Goal: Task Accomplishment & Management: Manage account settings

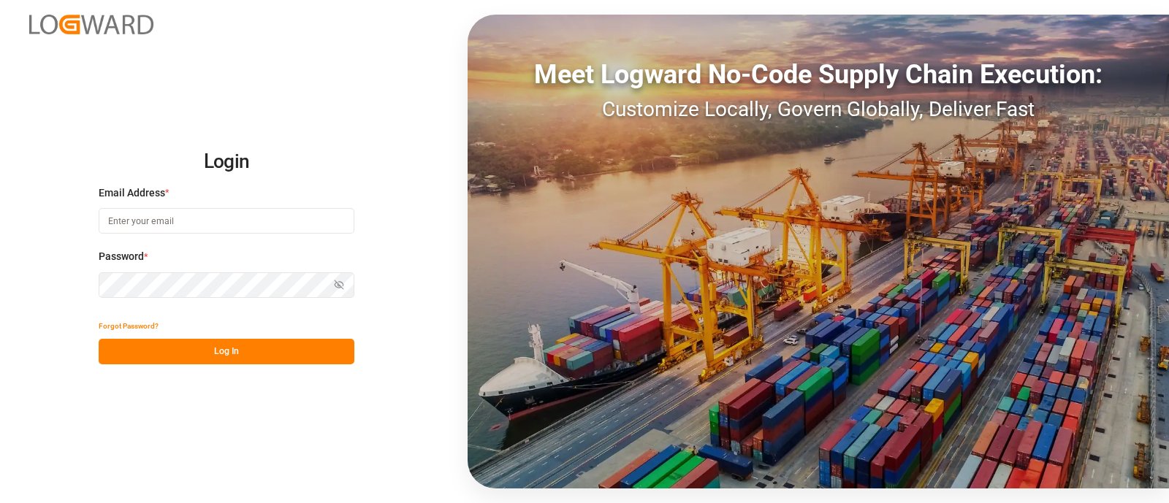
click at [300, 229] on input at bounding box center [227, 221] width 256 height 26
type input "[PERSON_NAME][EMAIL_ADDRESS][PERSON_NAME][DOMAIN_NAME]"
click at [270, 359] on button "Log In" at bounding box center [227, 352] width 256 height 26
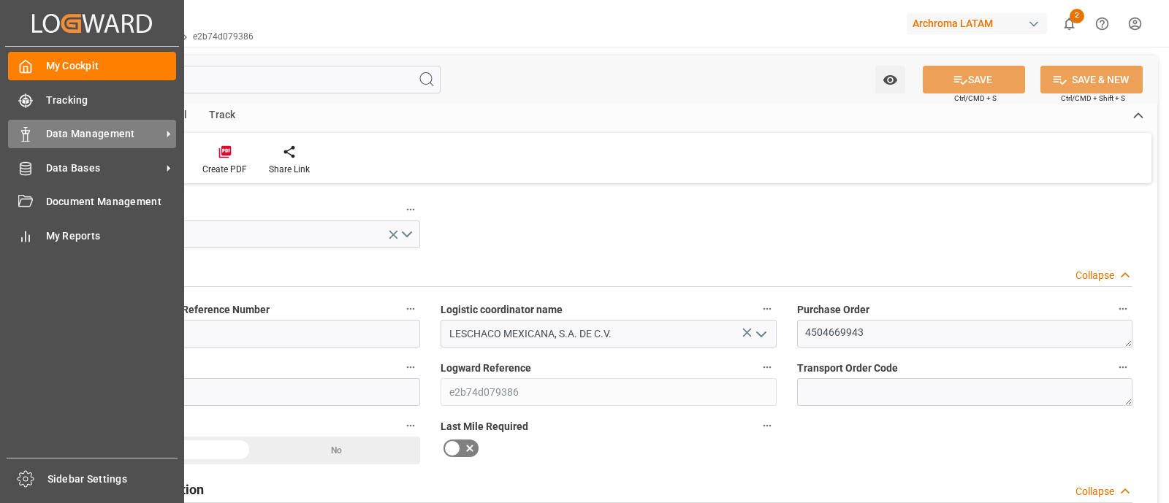
click at [115, 125] on div "Data Management Data Management" at bounding box center [92, 134] width 168 height 28
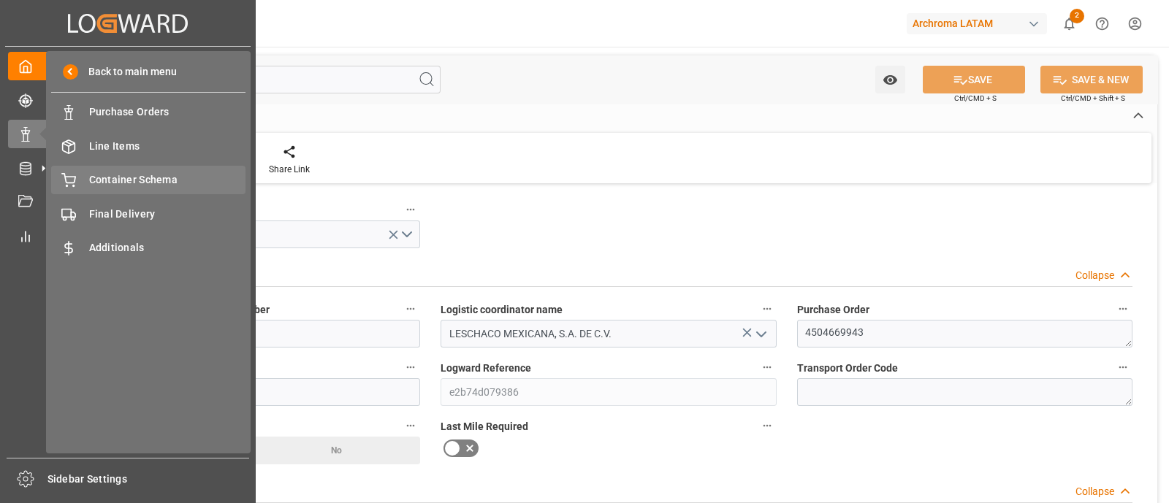
click at [144, 172] on span "Container Schema" at bounding box center [167, 179] width 157 height 15
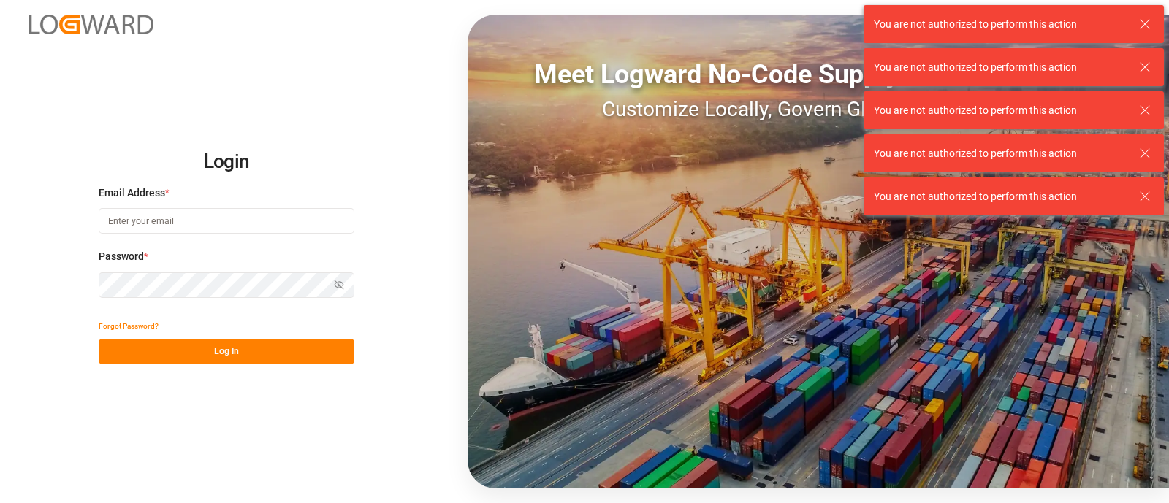
click at [190, 210] on input at bounding box center [227, 221] width 256 height 26
type input "[PERSON_NAME][EMAIL_ADDRESS][PERSON_NAME][DOMAIN_NAME]"
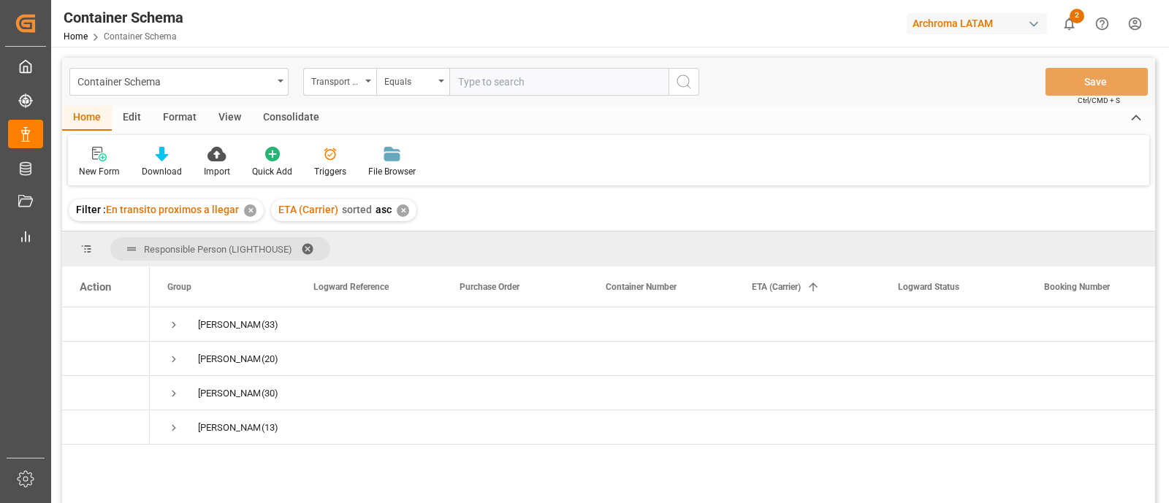
click at [96, 156] on icon at bounding box center [99, 154] width 15 height 15
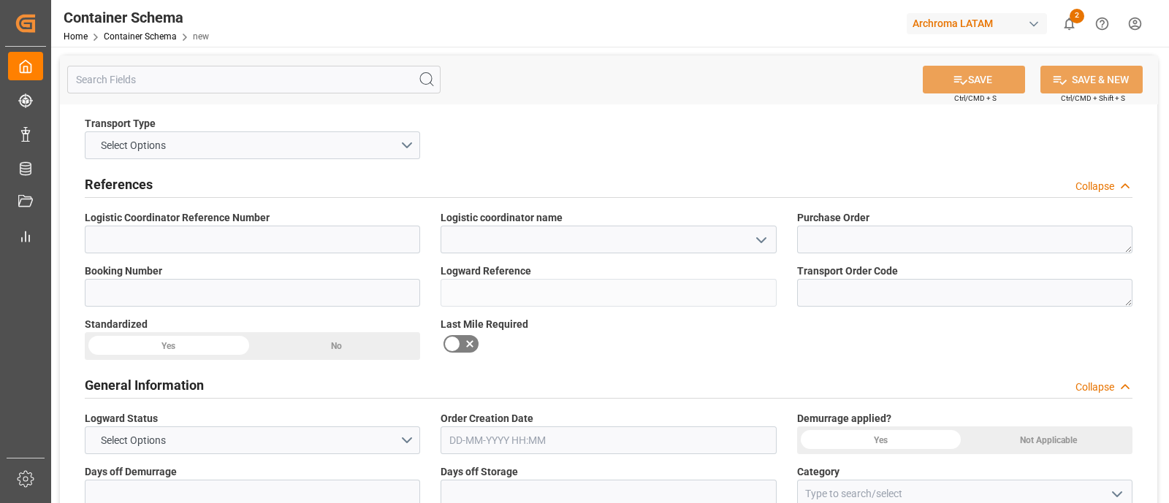
type input "0"
click at [271, 151] on button "Select Options" at bounding box center [252, 145] width 335 height 28
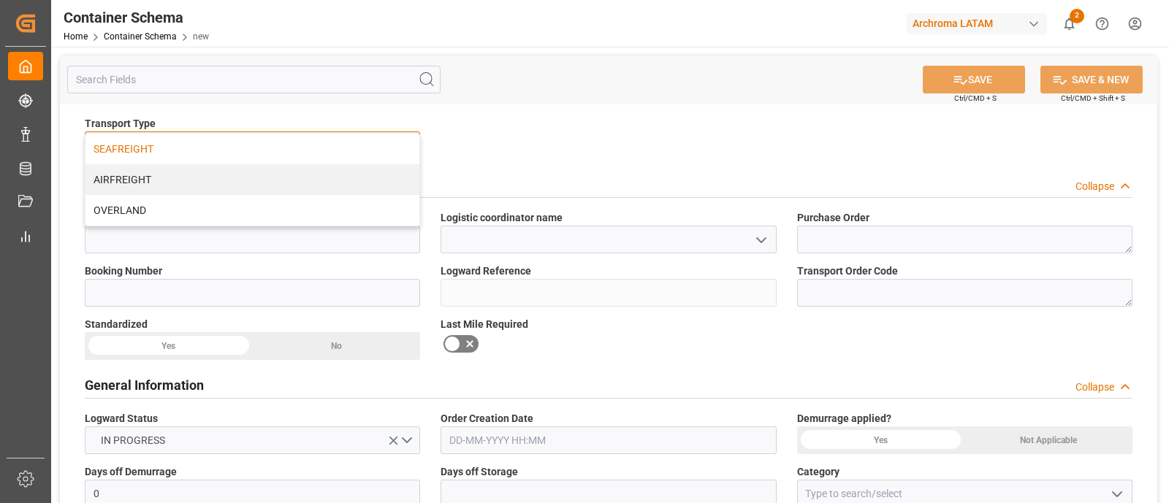
click at [232, 140] on div "SEAFREIGHT" at bounding box center [252, 149] width 334 height 31
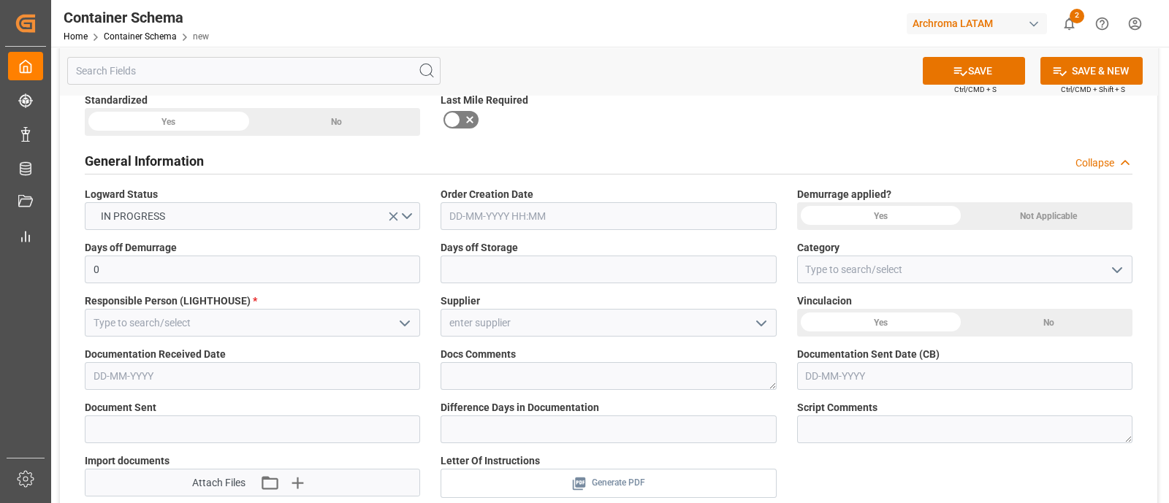
scroll to position [267, 0]
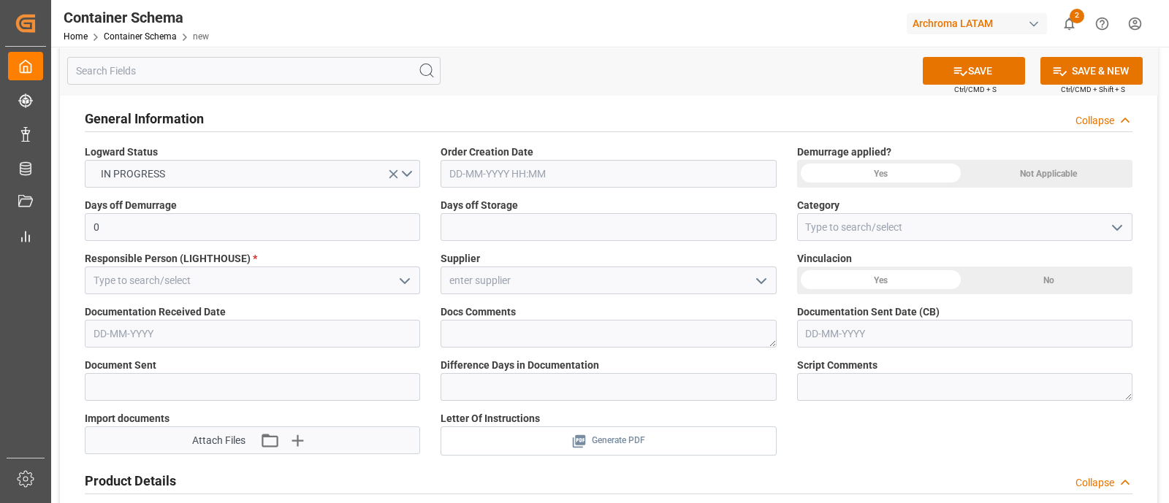
click at [393, 278] on button "open menu" at bounding box center [404, 281] width 22 height 23
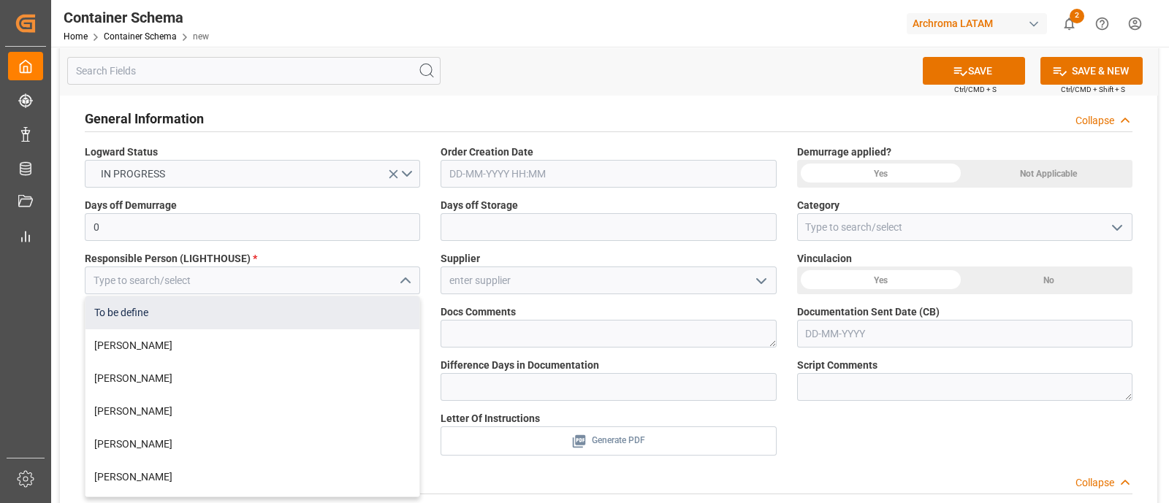
click at [329, 305] on div "To be define" at bounding box center [252, 313] width 334 height 33
type input "To be define"
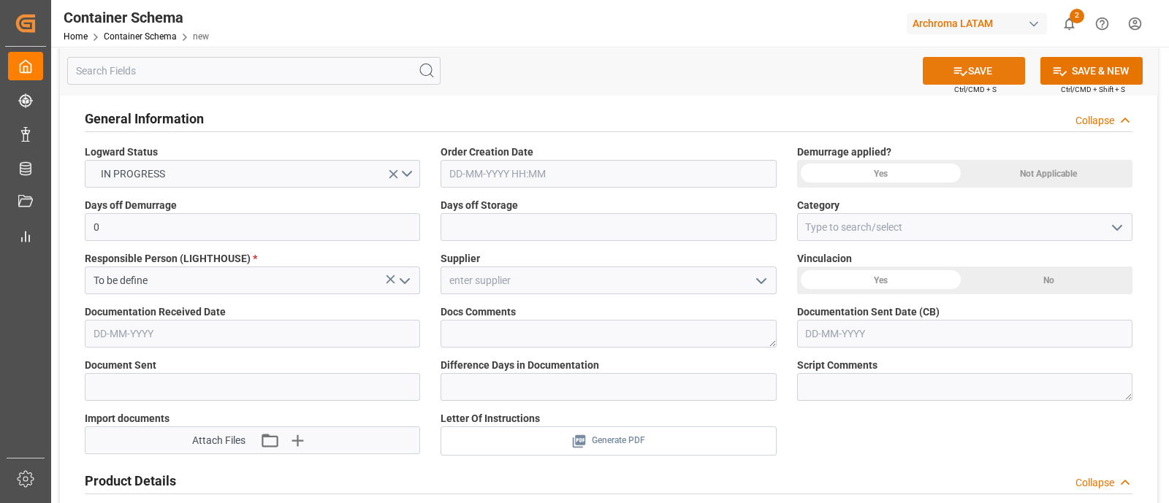
click at [971, 78] on button "SAVE" at bounding box center [974, 71] width 102 height 28
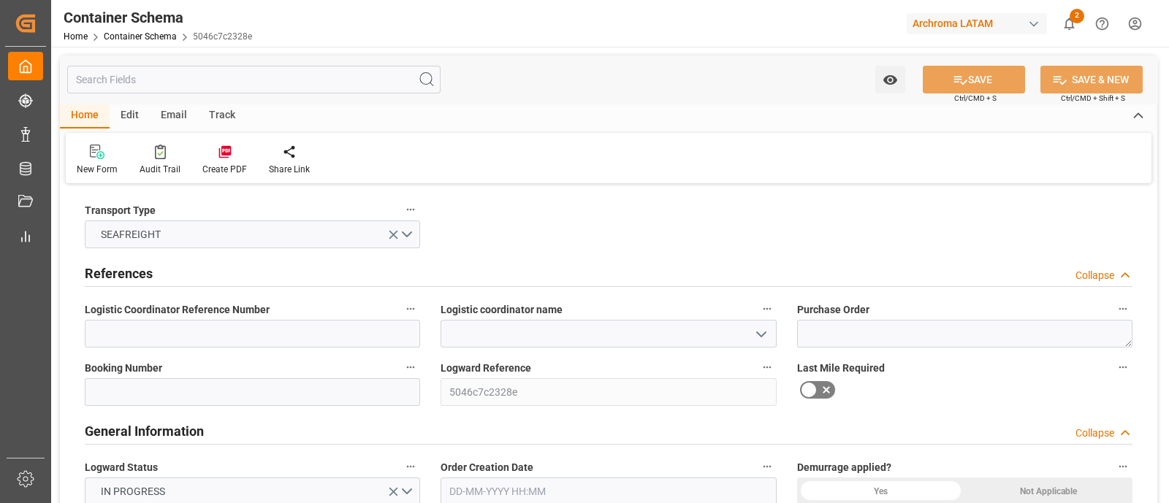
type input "0"
type input "[DATE]"
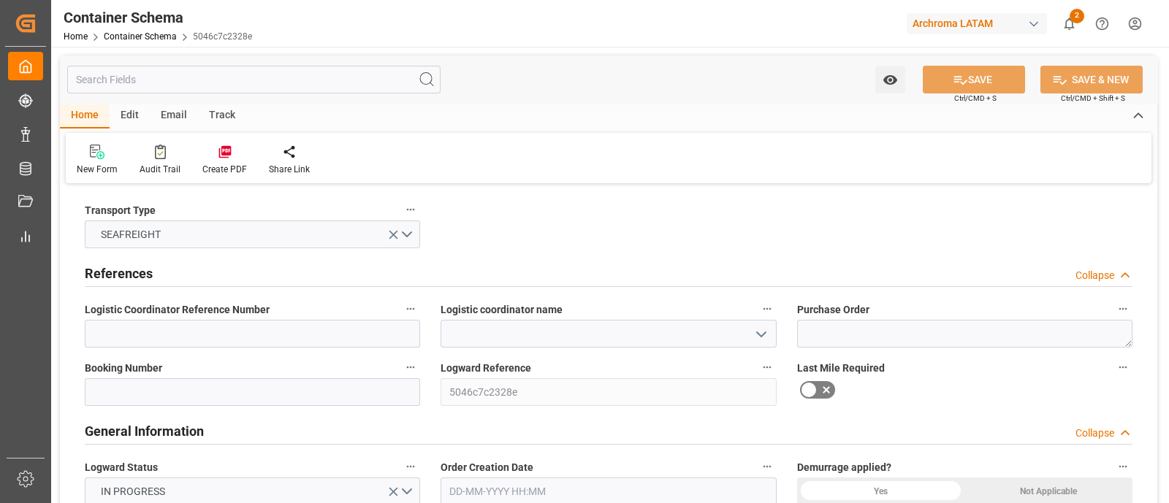
type input "07-10-2025 21:56"
type input "[DATE]"
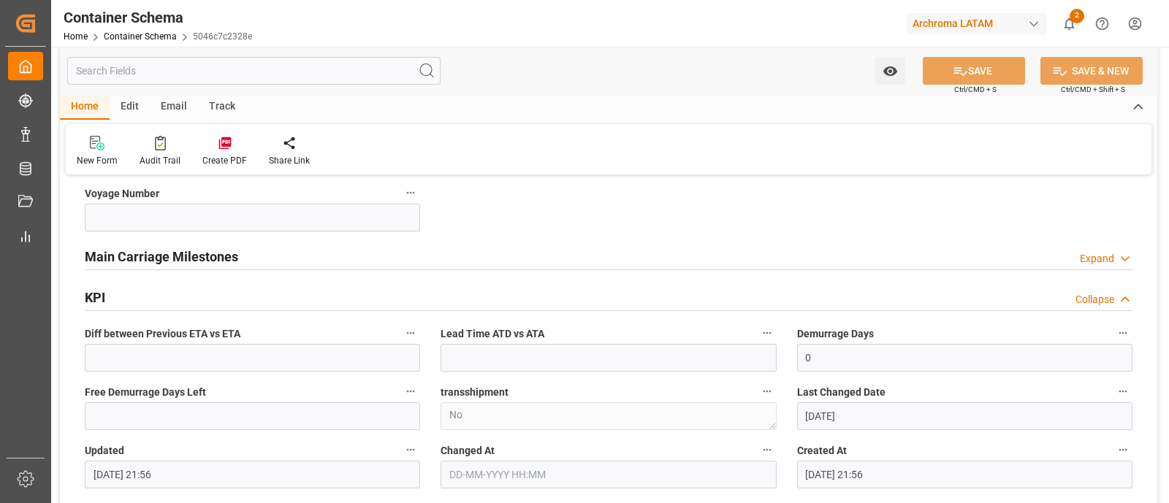
scroll to position [1547, 0]
click at [991, 257] on div "Main Carriage Milestones Expand" at bounding box center [609, 254] width 1048 height 28
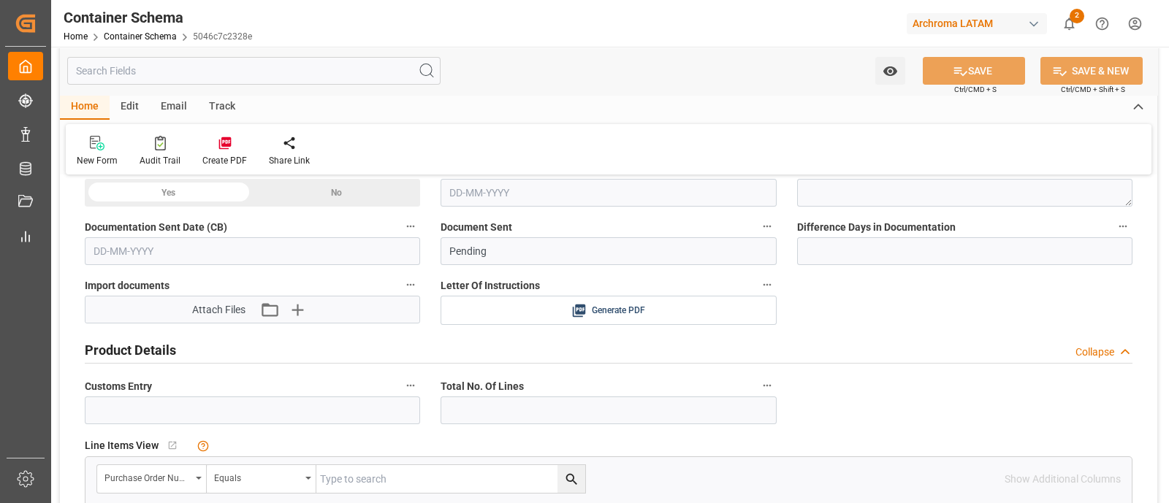
scroll to position [0, 0]
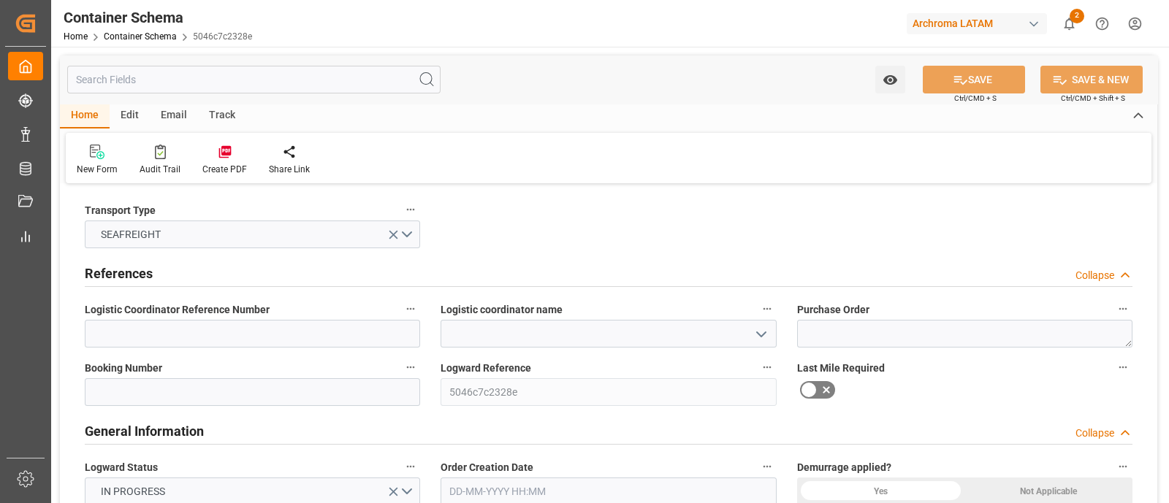
click at [131, 115] on div "Edit" at bounding box center [130, 116] width 40 height 25
click at [146, 155] on icon at bounding box center [148, 152] width 12 height 15
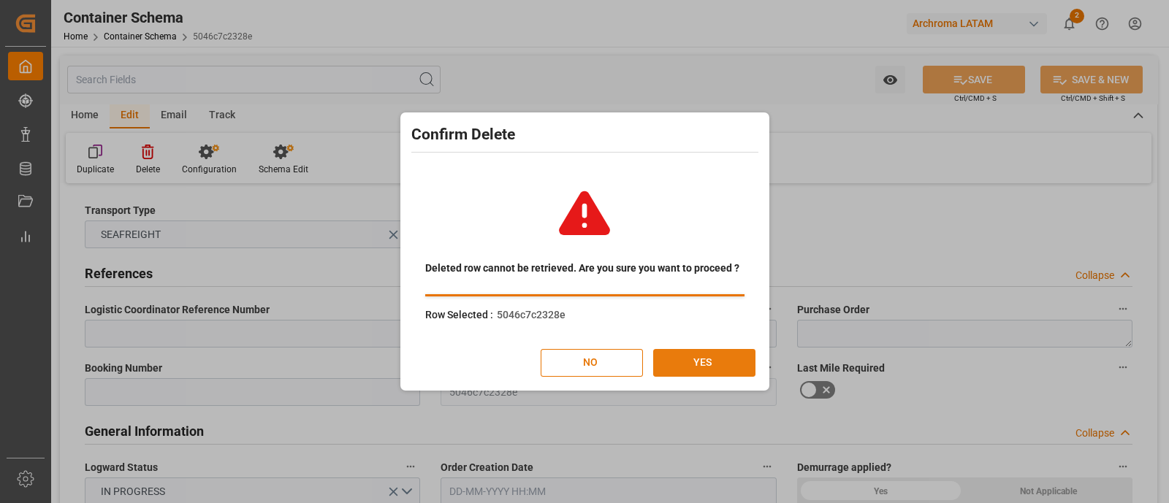
click at [672, 359] on button "YES" at bounding box center [704, 363] width 102 height 28
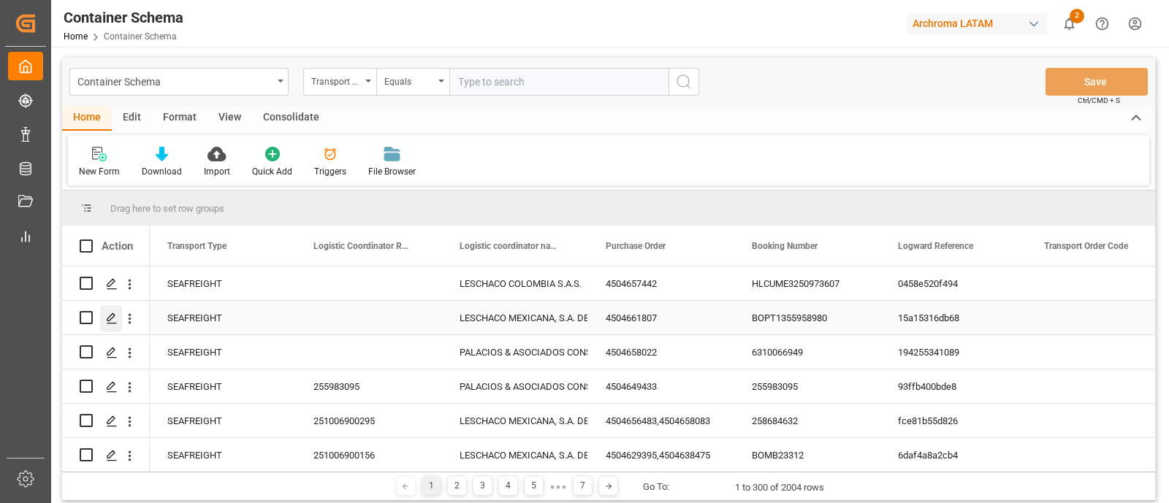
click at [110, 316] on polygon "Press SPACE to select this row." at bounding box center [110, 316] width 7 height 7
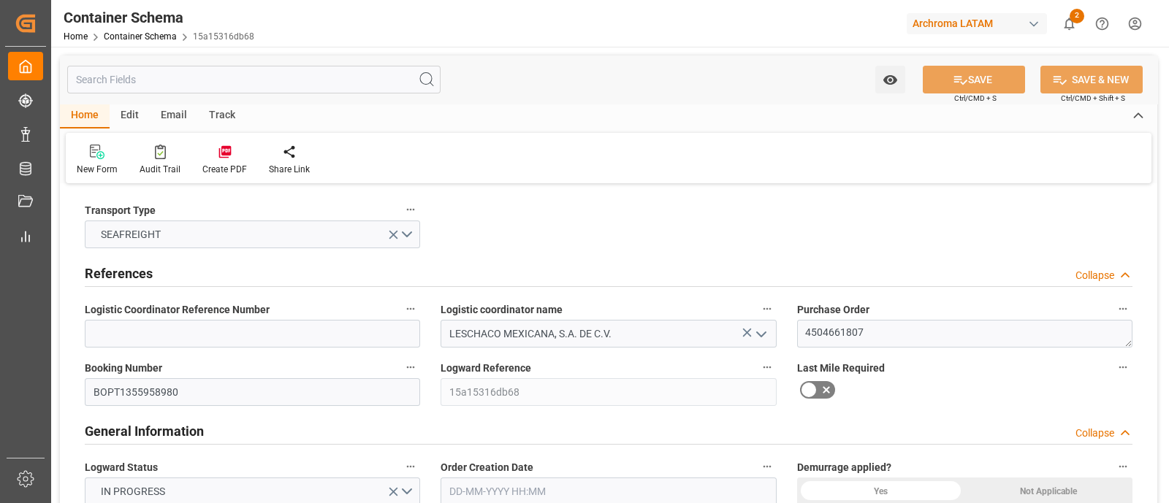
type input "1"
type input "21000"
type input "20450"
type input "NLRTM"
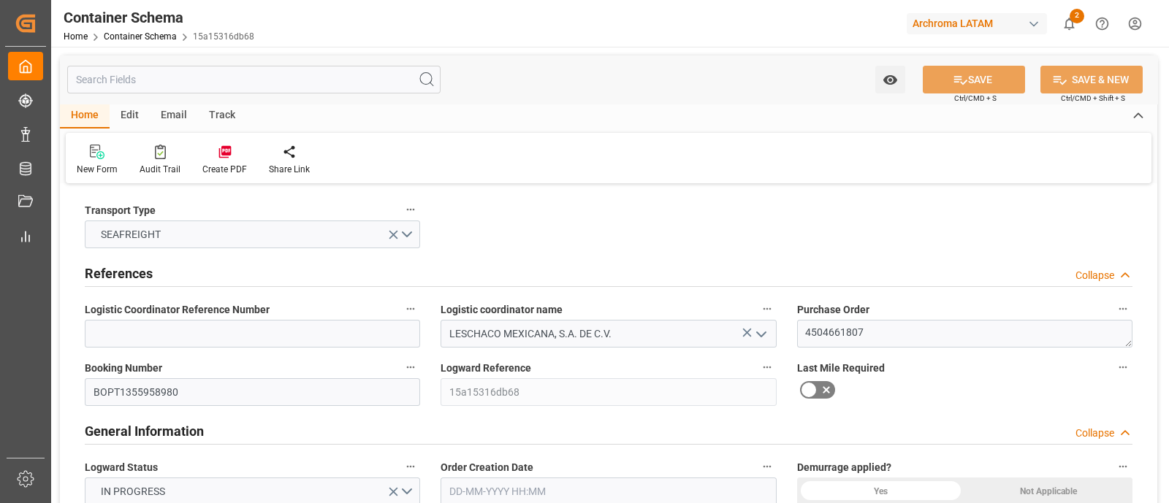
type input "MXVER"
type input "9231236"
type input "0"
type input "07-10-2025 00:00"
type input "01-10-2025"
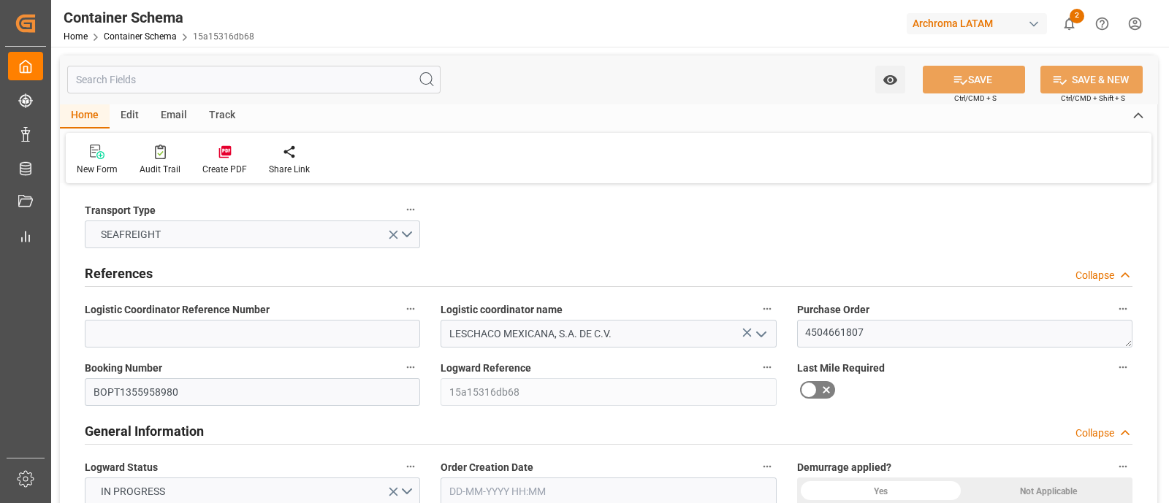
type input "[DATE]"
type input "07-10-2025 21:34"
type input "07-10-2025 20:20"
type input "[DATE]"
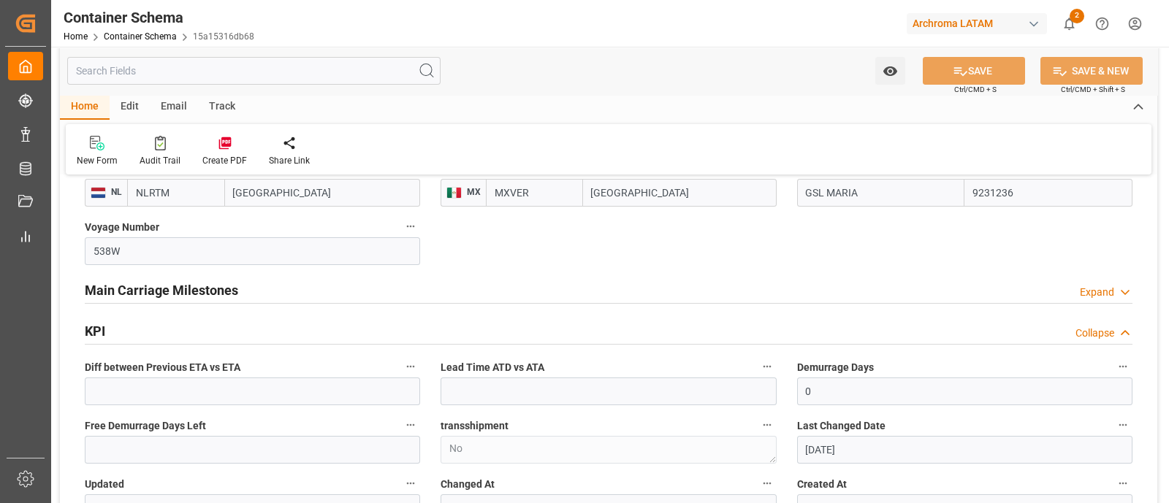
scroll to position [1547, 0]
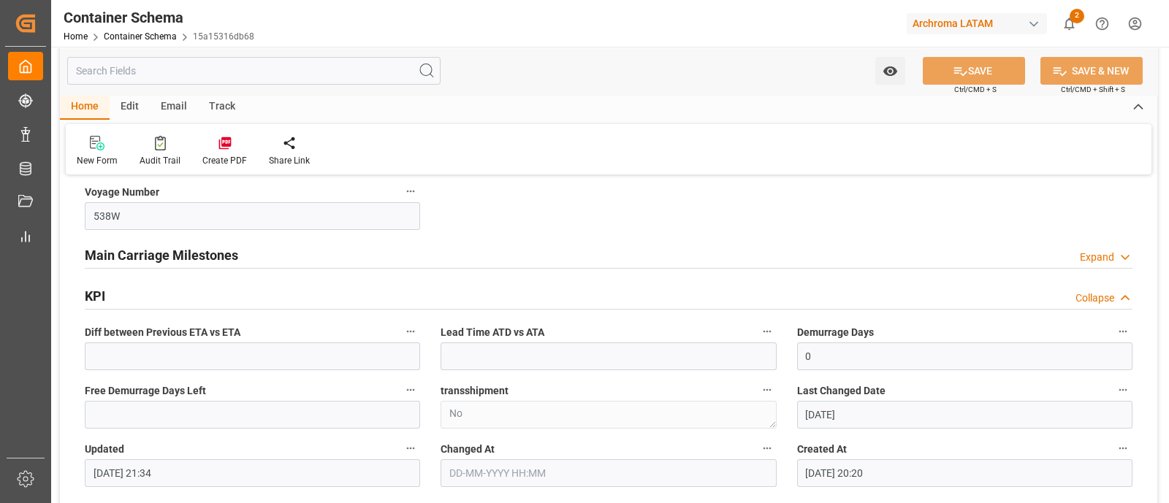
click at [773, 254] on div "Main Carriage Milestones Expand" at bounding box center [609, 254] width 1048 height 28
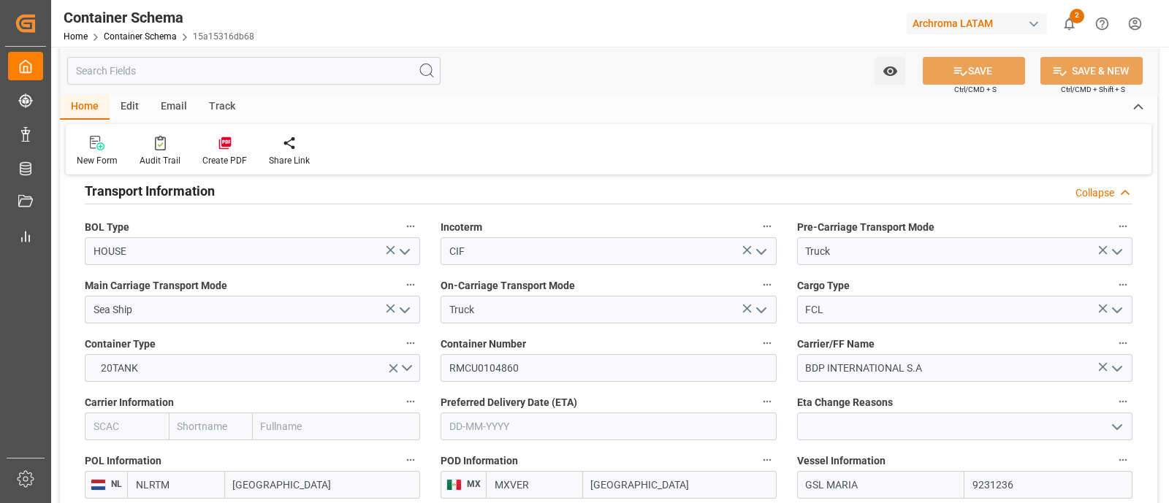
scroll to position [1218, 0]
drag, startPoint x: 796, startPoint y: 226, endPoint x: 942, endPoint y: 218, distance: 146.3
click at [942, 218] on label "Pre-Carriage Transport Mode" at bounding box center [964, 228] width 335 height 20
click at [683, 147] on div "New Form Audit Trail Create PDF Share Link" at bounding box center [609, 149] width 1086 height 50
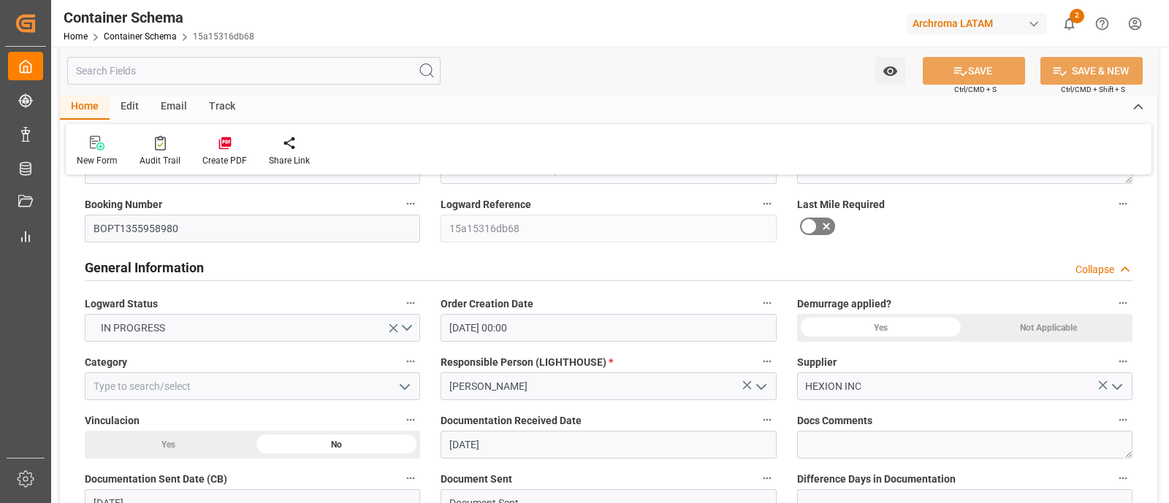
scroll to position [0, 0]
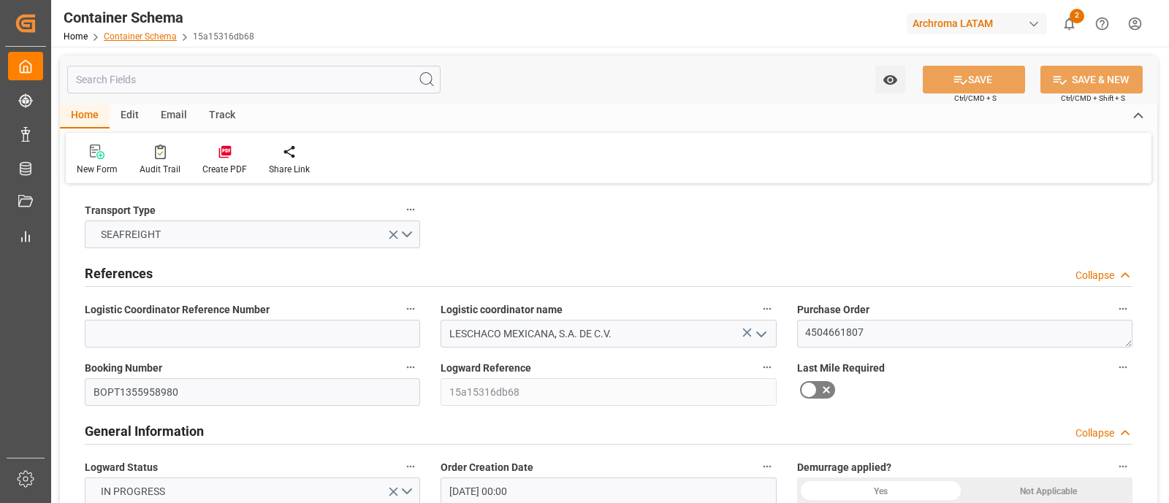
click at [161, 34] on link "Container Schema" at bounding box center [140, 36] width 73 height 10
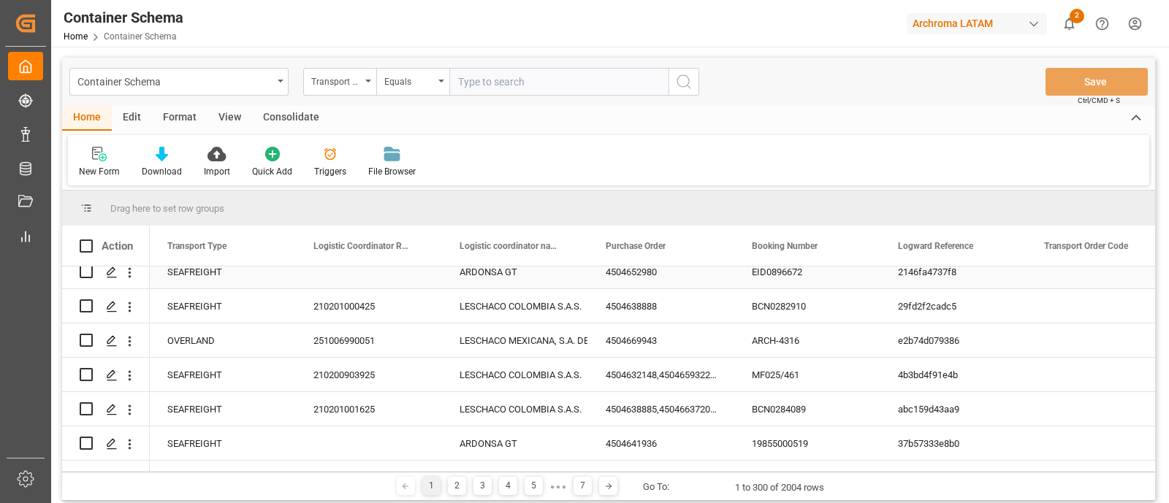
scroll to position [321, 0]
click at [109, 341] on icon "Press SPACE to select this row." at bounding box center [112, 341] width 12 height 12
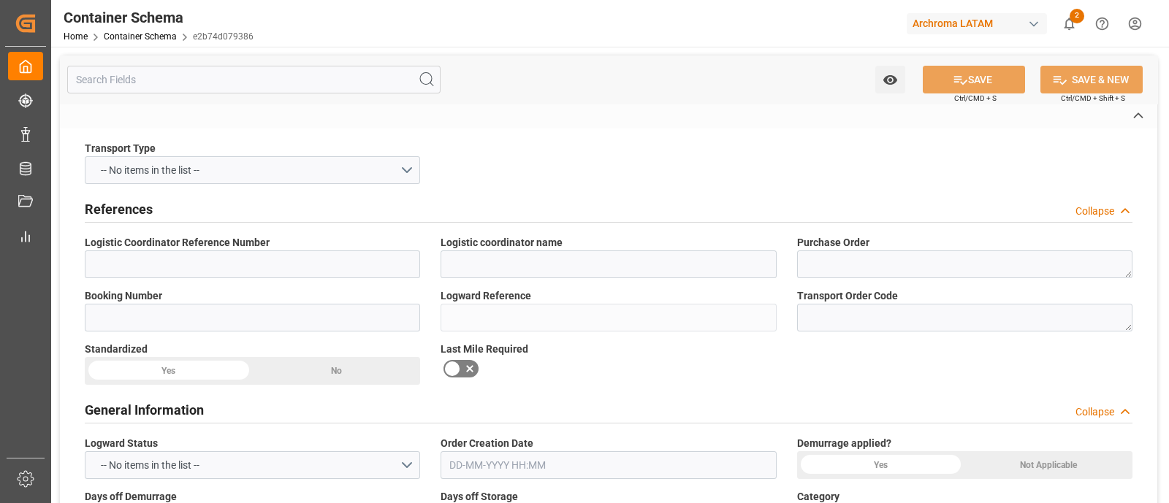
type input "251006990051"
type input "LESCHACO MEXICANA, S.A. DE C.V."
type textarea "4504669943"
type input "ARCH-4316"
type input "e2b74d079386"
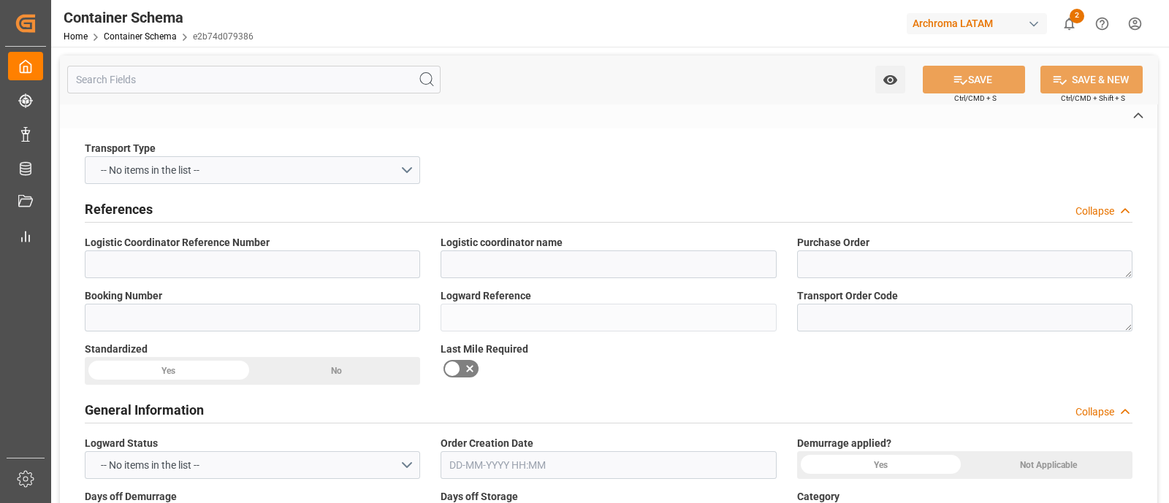
type input "Priority"
type input "[PERSON_NAME]"
type input "ARCHROMA U.S., INC."
type input "Document Sent"
type input "LAREDO"
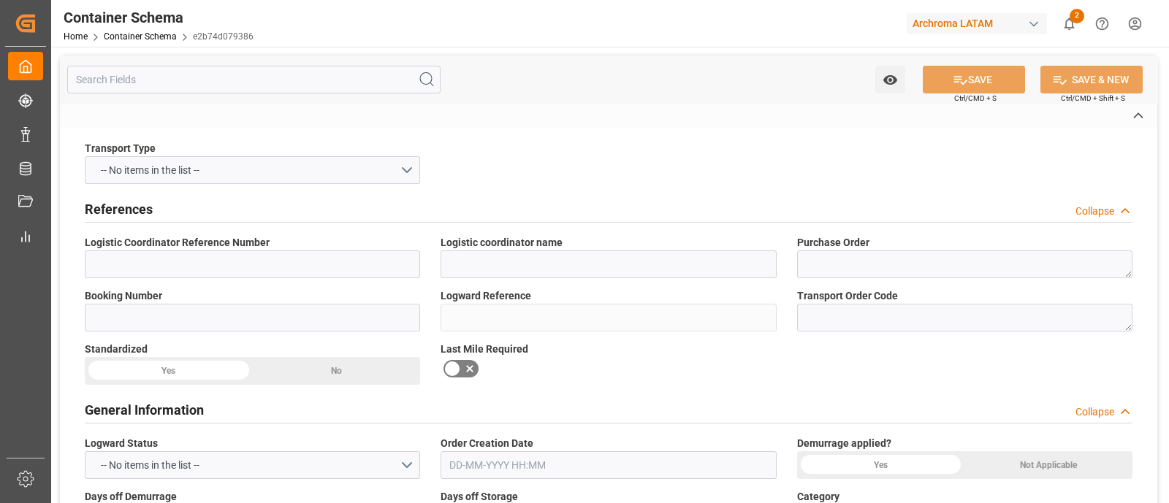
type input "PT"
type textarea "KG"
type input "20190 KG"
type input "CLIENTE DIRECTO"
type textarea ", [GEOGRAPHIC_DATA], , , C.P."
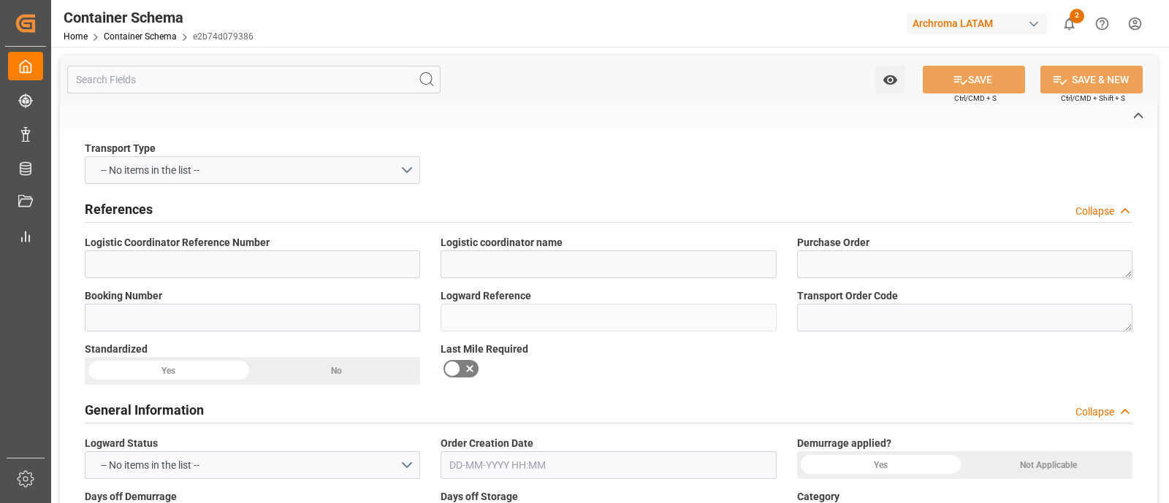
type input "BOL"
type input "DAP"
type input "Truck"
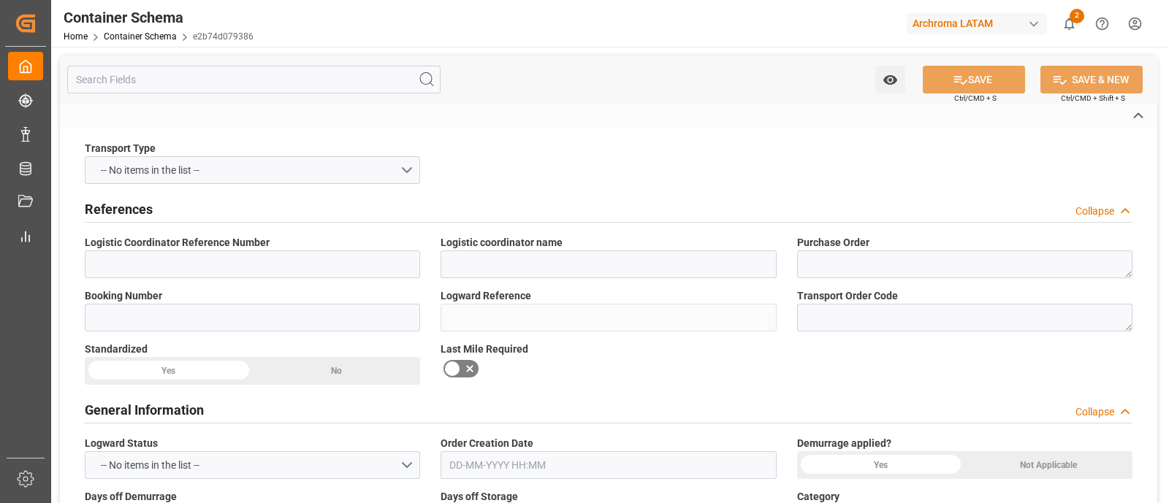
type input "FTL"
type input "EF992"
type input "Laredo"
type input "Nuevo Laredo"
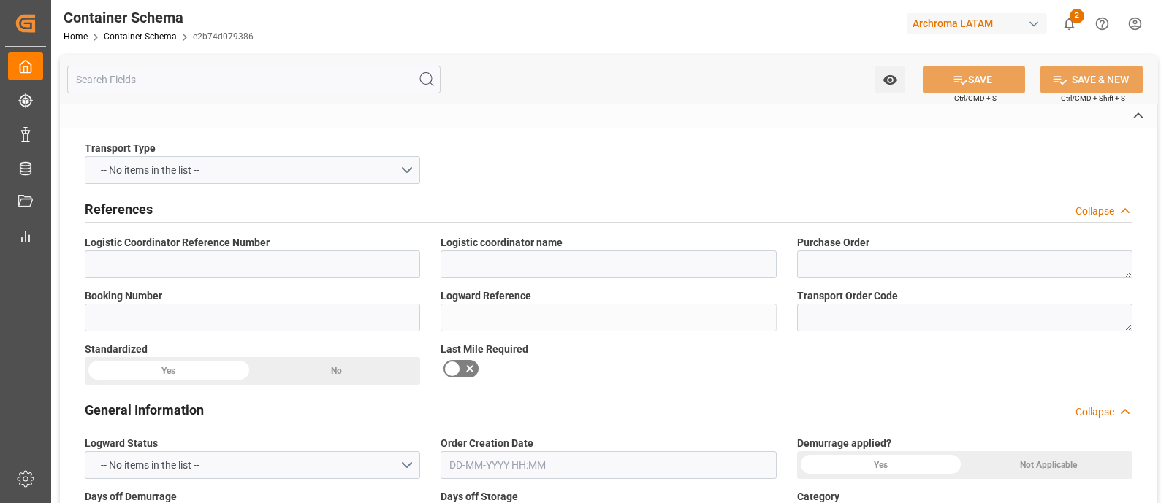
type textarea "No"
type textarea "Container is already in Final Delivery Phase."
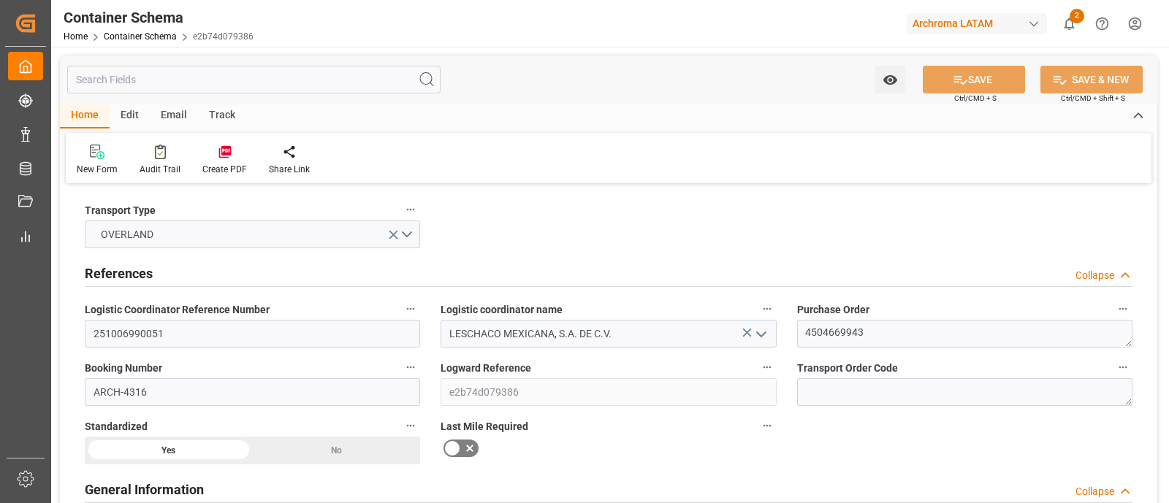
type input "0"
type input "1"
type input "20190"
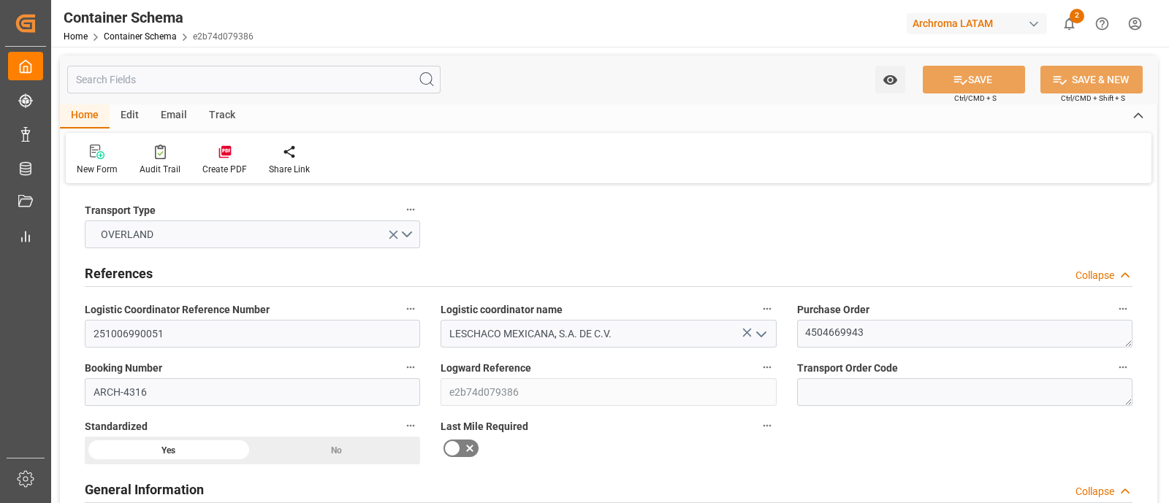
type input "USLRD"
type input "MXNLD"
type input "0"
type input "[DATE] 00:00"
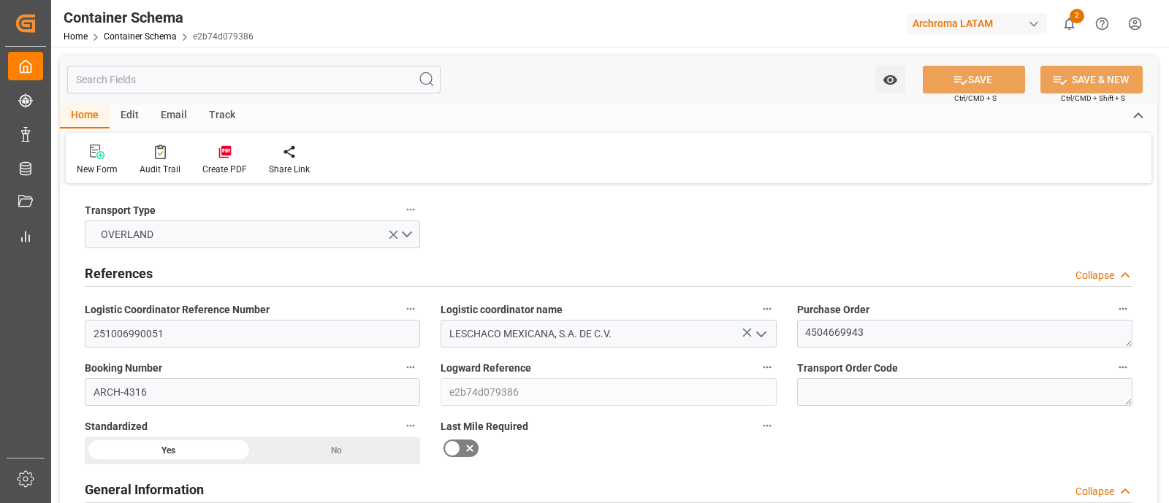
type input "[DATE]"
type input "[DATE] 17:19"
type input "[DATE] 17:14"
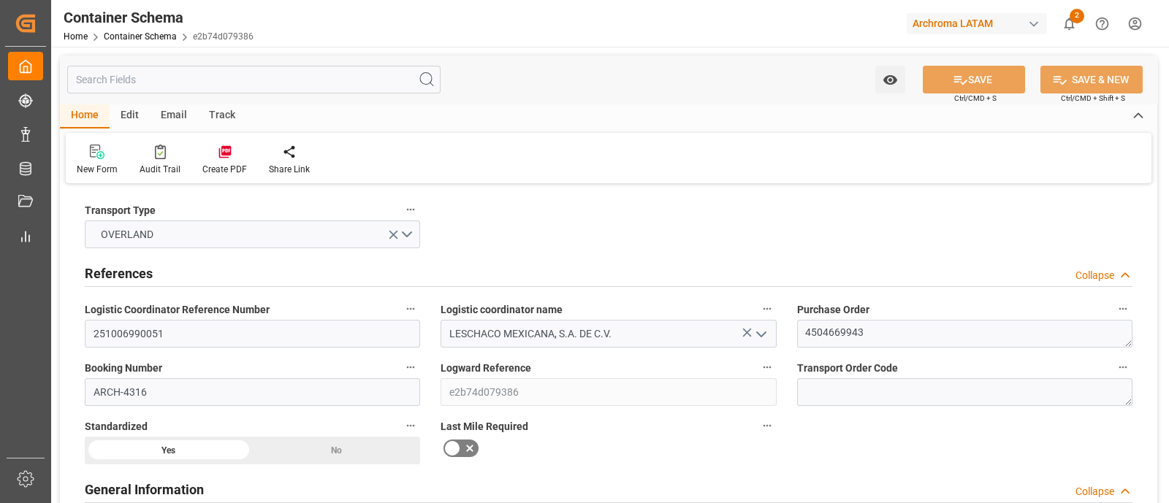
type input "[DATE]"
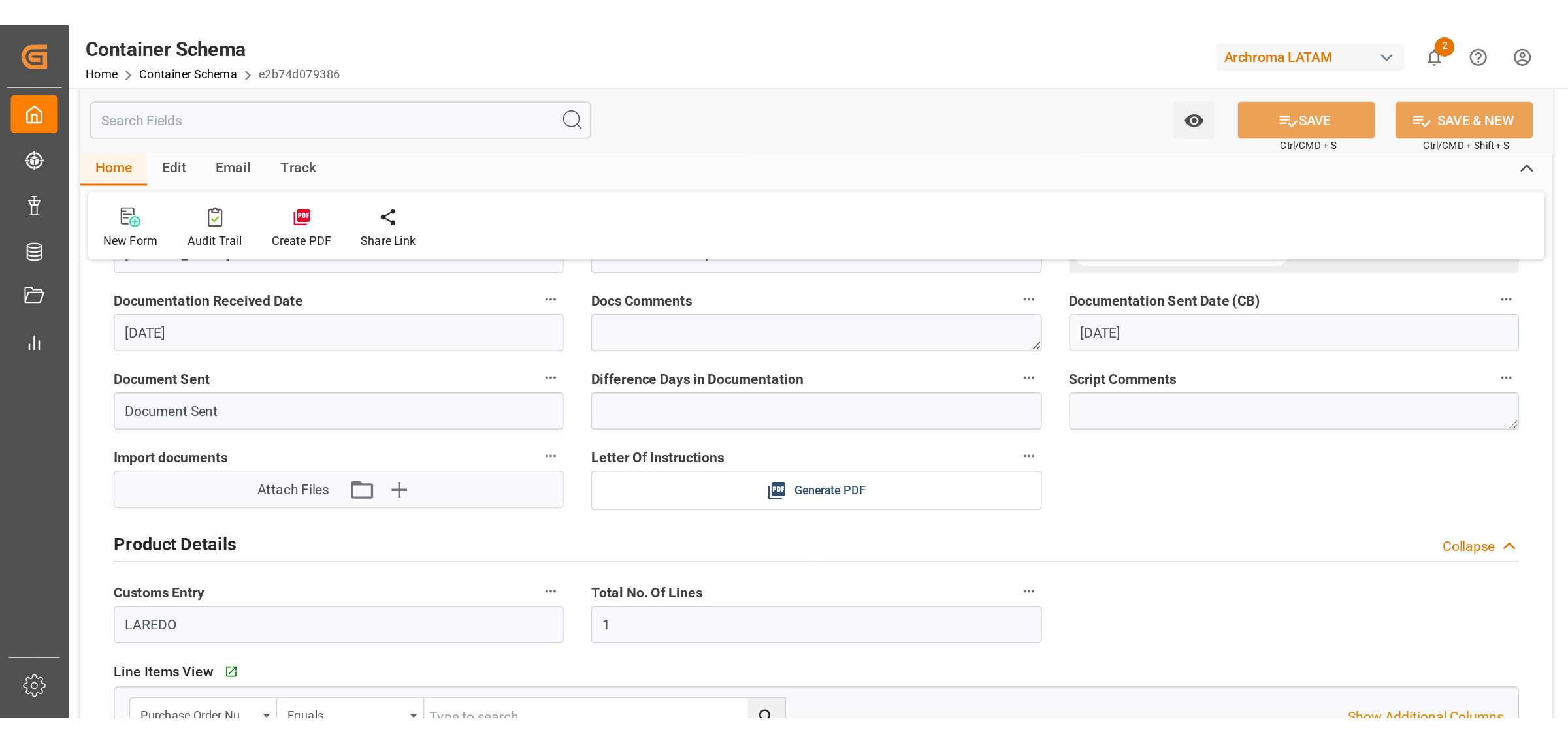
scroll to position [443, 0]
